Goal: Transaction & Acquisition: Purchase product/service

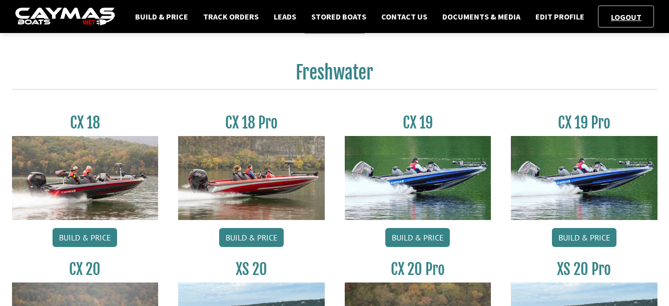
scroll to position [451, 0]
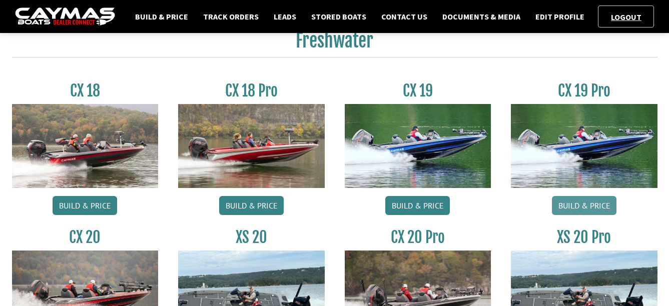
click at [579, 204] on link "Build & Price" at bounding box center [584, 205] width 65 height 19
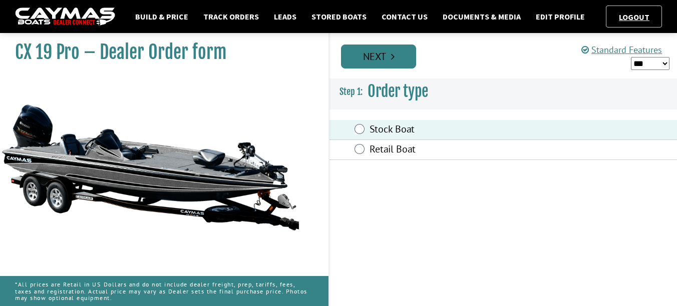
click at [370, 59] on link "Next" at bounding box center [378, 57] width 75 height 24
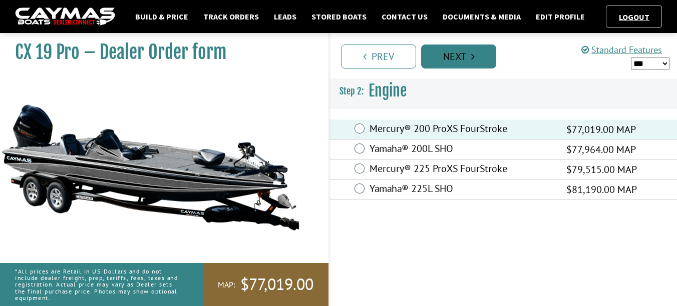
click at [445, 56] on link "Next" at bounding box center [458, 57] width 75 height 24
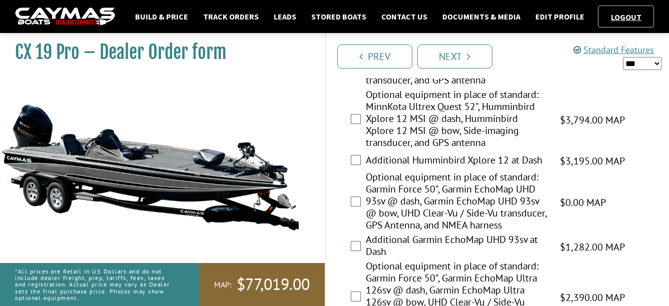
scroll to position [551, 0]
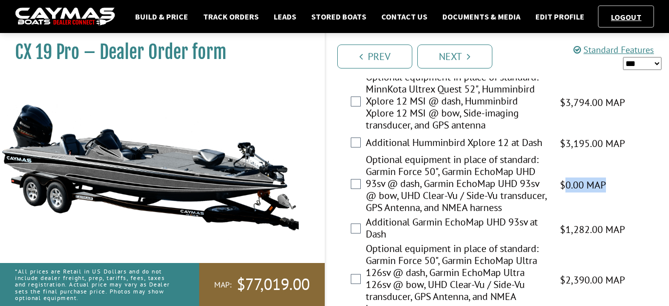
drag, startPoint x: 568, startPoint y: 193, endPoint x: 610, endPoint y: 185, distance: 42.8
click at [610, 185] on div "Optional equipment in place of standard: Garmin Force 50", Garmin EchoMap UHD 9…" at bounding box center [498, 185] width 344 height 63
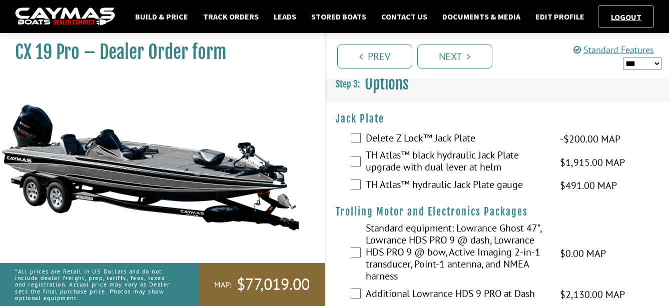
scroll to position [0, 0]
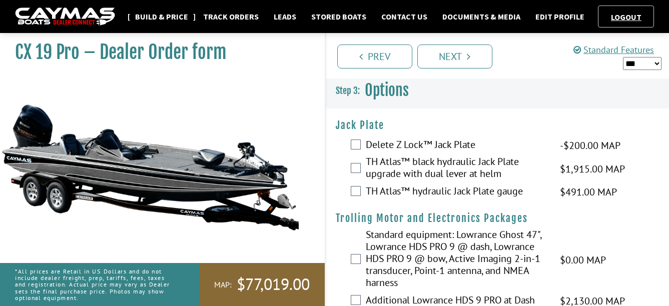
click at [170, 15] on link "Build & Price" at bounding box center [161, 16] width 63 height 13
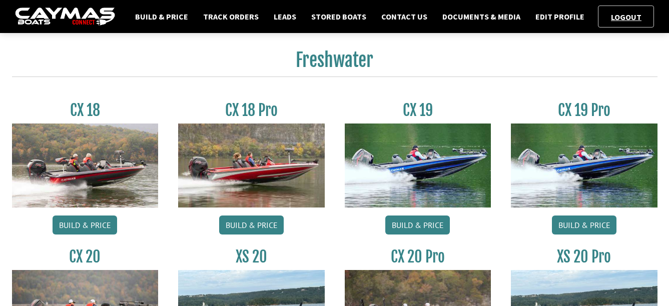
scroll to position [451, 0]
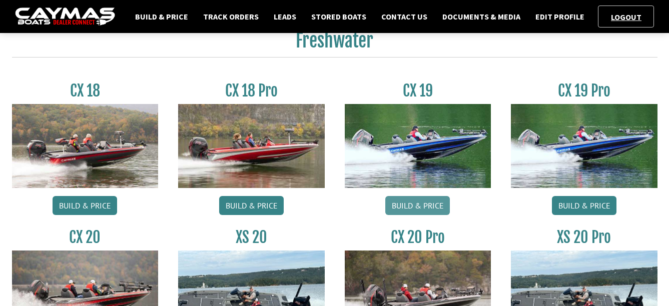
click at [410, 205] on link "Build & Price" at bounding box center [418, 205] width 65 height 19
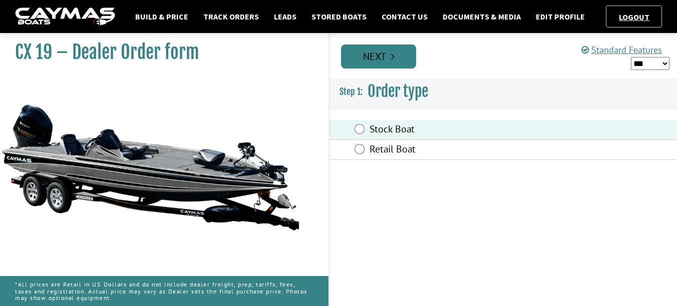
click at [379, 59] on link "Next" at bounding box center [378, 57] width 75 height 24
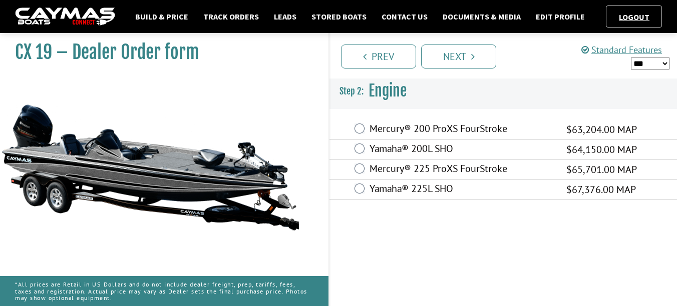
click at [398, 131] on label "Mercury® 200 ProXS FourStroke" at bounding box center [461, 130] width 184 height 15
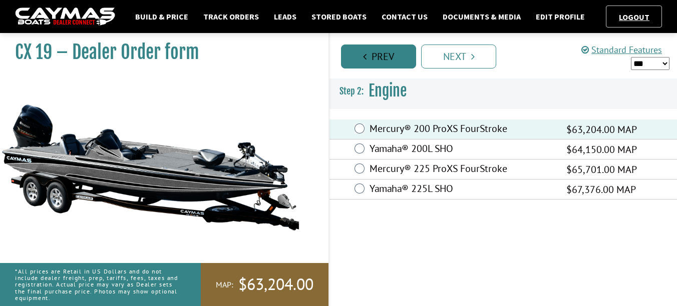
click at [375, 56] on link "Prev" at bounding box center [378, 57] width 75 height 24
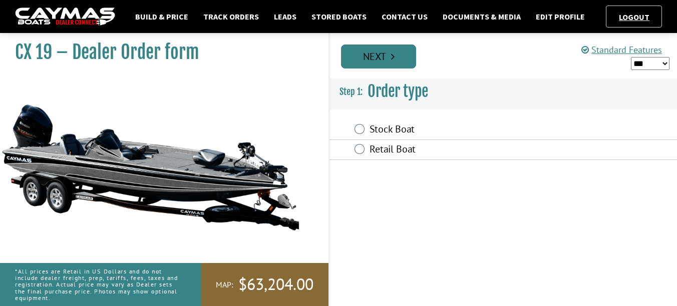
click at [390, 59] on link "Next" at bounding box center [378, 57] width 75 height 24
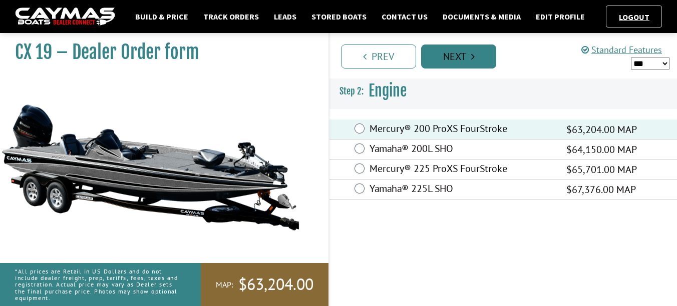
click at [444, 56] on link "Next" at bounding box center [458, 57] width 75 height 24
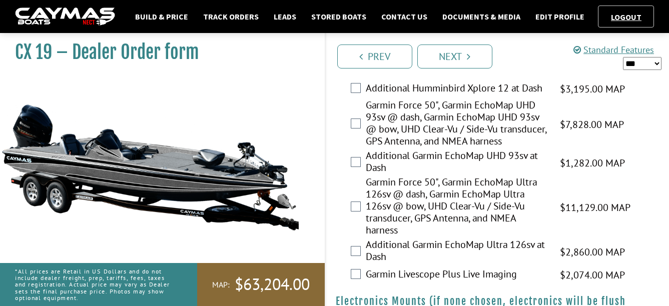
scroll to position [551, 0]
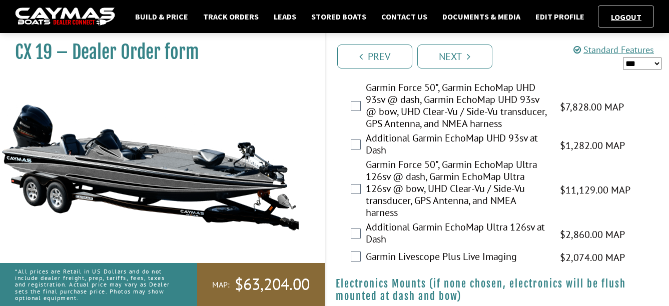
click at [646, 62] on select "*** ****** ******" at bounding box center [642, 63] width 39 height 13
select select "*"
click at [623, 57] on select "*** ****** ******" at bounding box center [642, 63] width 39 height 13
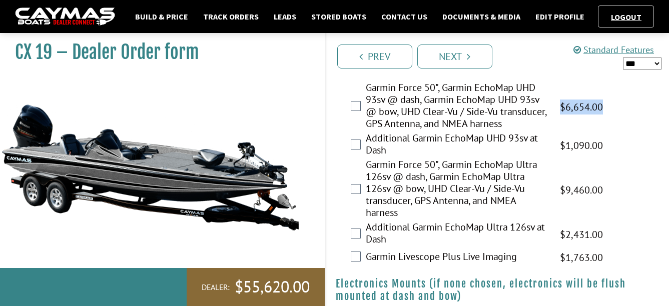
drag, startPoint x: 559, startPoint y: 114, endPoint x: 609, endPoint y: 110, distance: 50.7
click at [609, 110] on div "Garmin Force 50", Garmin EchoMap UHD 93sv @ dash, Garmin EchoMap UHD 93sv @ bow…" at bounding box center [498, 107] width 344 height 51
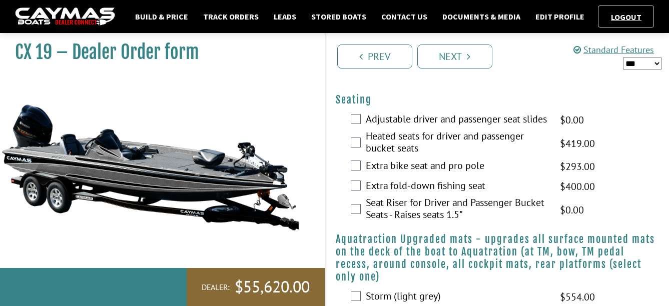
scroll to position [951, 0]
